Goal: Browse casually

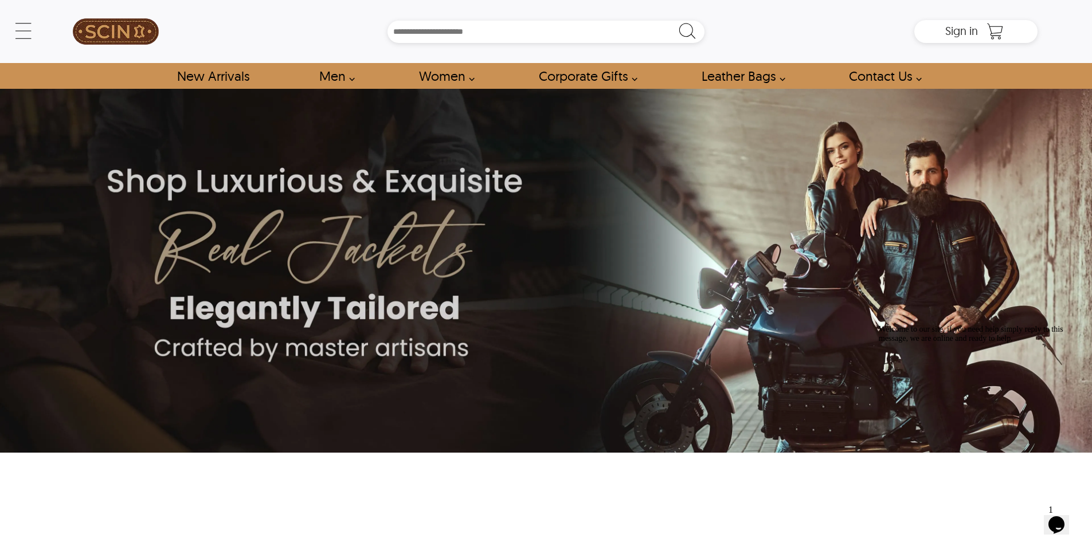
click at [879, 325] on icon "Chat attention grabber" at bounding box center [879, 325] width 0 height 0
